Goal: Transaction & Acquisition: Obtain resource

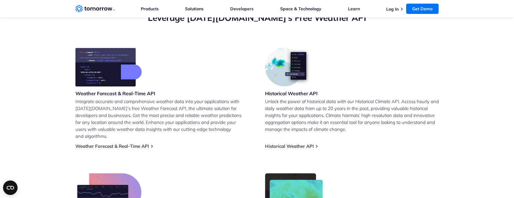
scroll to position [243, 0]
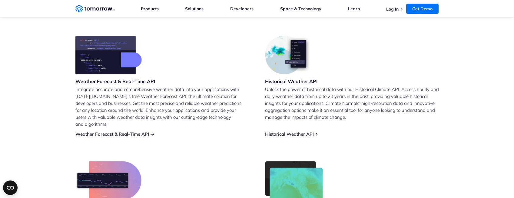
click at [132, 131] on link "Weather Forecast & Real-Time API" at bounding box center [112, 134] width 74 height 6
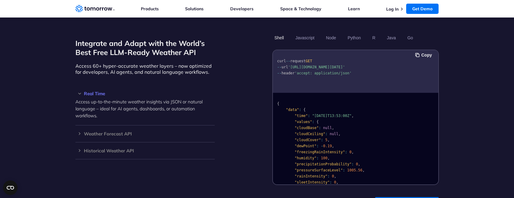
scroll to position [515, 0]
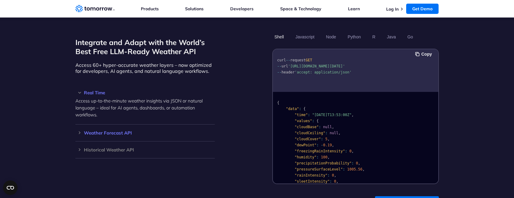
click at [79, 131] on h3 "Weather Forecast API" at bounding box center [144, 133] width 139 height 5
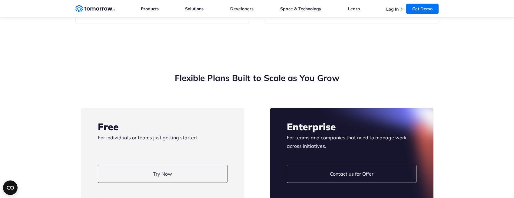
scroll to position [1332, 0]
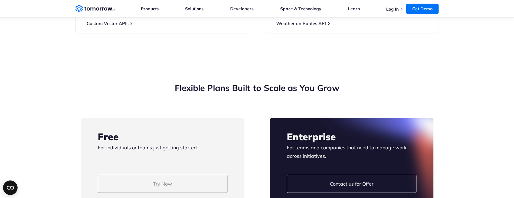
click at [165, 175] on link "Try Now" at bounding box center [163, 184] width 130 height 18
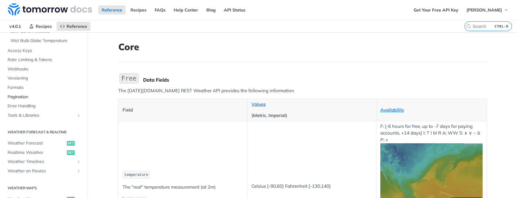
scroll to position [212, 0]
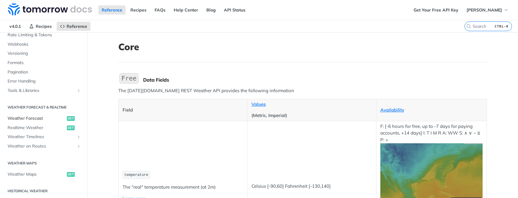
click at [37, 115] on link "Weather Forecast get" at bounding box center [44, 118] width 78 height 9
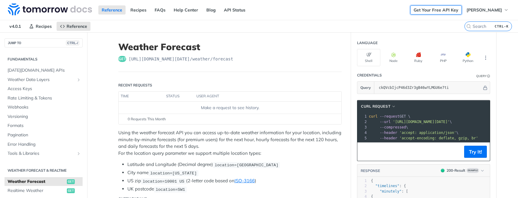
click at [427, 12] on link "Get Your Free API Key" at bounding box center [436, 9] width 51 height 9
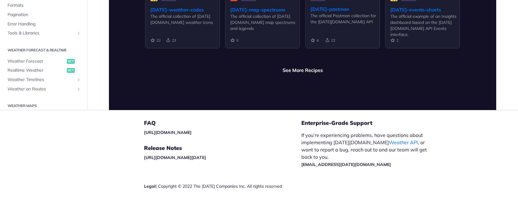
scroll to position [1513, 0]
